Goal: Task Accomplishment & Management: Manage account settings

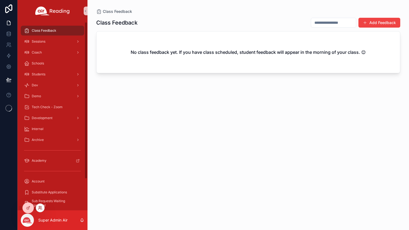
click at [40, 207] on icon at bounding box center [40, 208] width 4 height 4
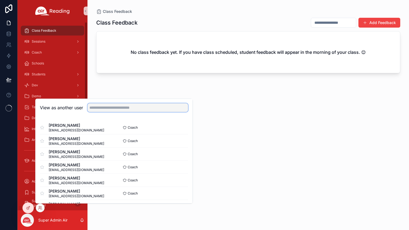
click at [101, 108] on input "text" at bounding box center [138, 107] width 101 height 9
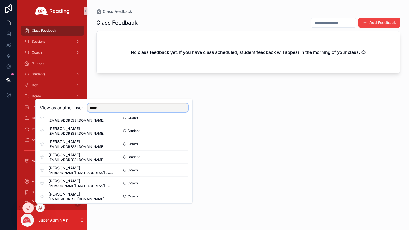
scroll to position [40, 0]
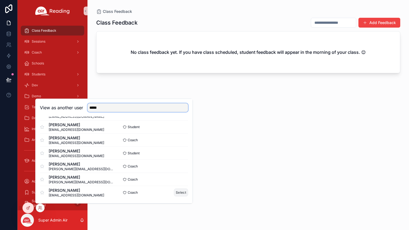
type input "*****"
click at [179, 192] on button "Select" at bounding box center [181, 193] width 14 height 8
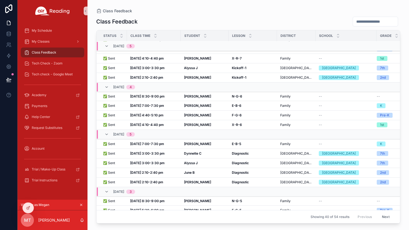
scroll to position [254, 0]
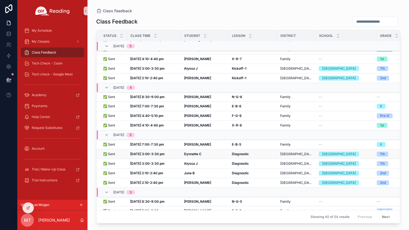
click at [254, 154] on div "Diagnostic Diagnostic" at bounding box center [253, 154] width 42 height 4
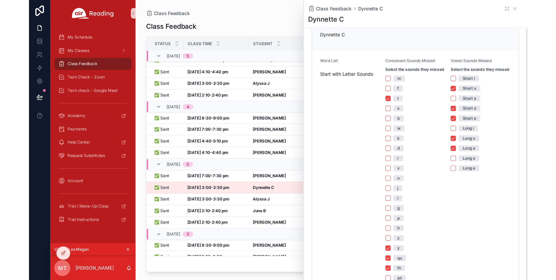
scroll to position [117, 0]
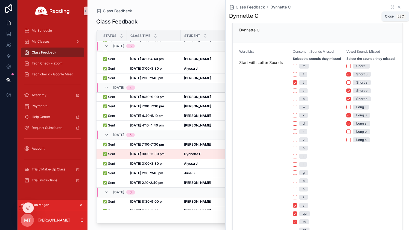
click at [397, 7] on icon "scrollable content" at bounding box center [399, 7] width 4 height 4
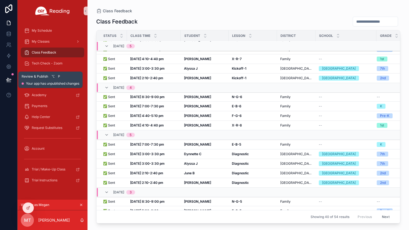
click at [6, 79] on icon at bounding box center [8, 79] width 5 height 5
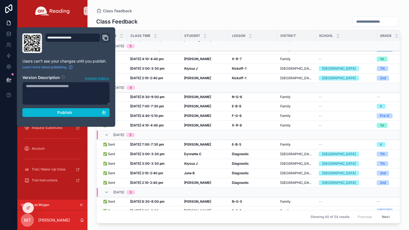
click at [97, 80] on span "Version history" at bounding box center [97, 77] width 25 height 5
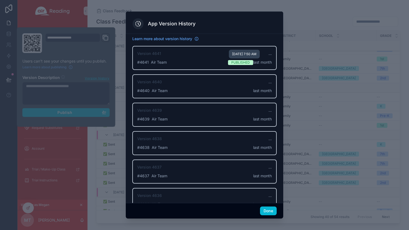
click at [256, 63] on span "last month" at bounding box center [262, 62] width 19 height 5
click at [269, 54] on span "..." at bounding box center [270, 53] width 3 height 5
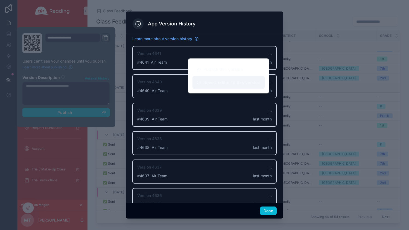
click at [240, 80] on span "Revert editor to this version" at bounding box center [232, 82] width 57 height 7
click at [233, 85] on span "Revert editor to this version" at bounding box center [232, 82] width 57 height 7
click at [205, 83] on span "Revert editor to this version" at bounding box center [232, 82] width 57 height 7
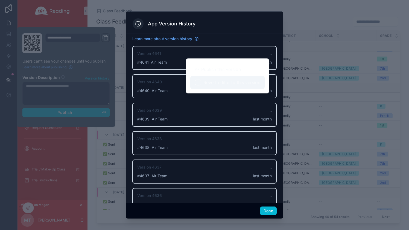
click at [205, 83] on span "Revert editor to this version" at bounding box center [232, 82] width 57 height 7
